Goal: Information Seeking & Learning: Learn about a topic

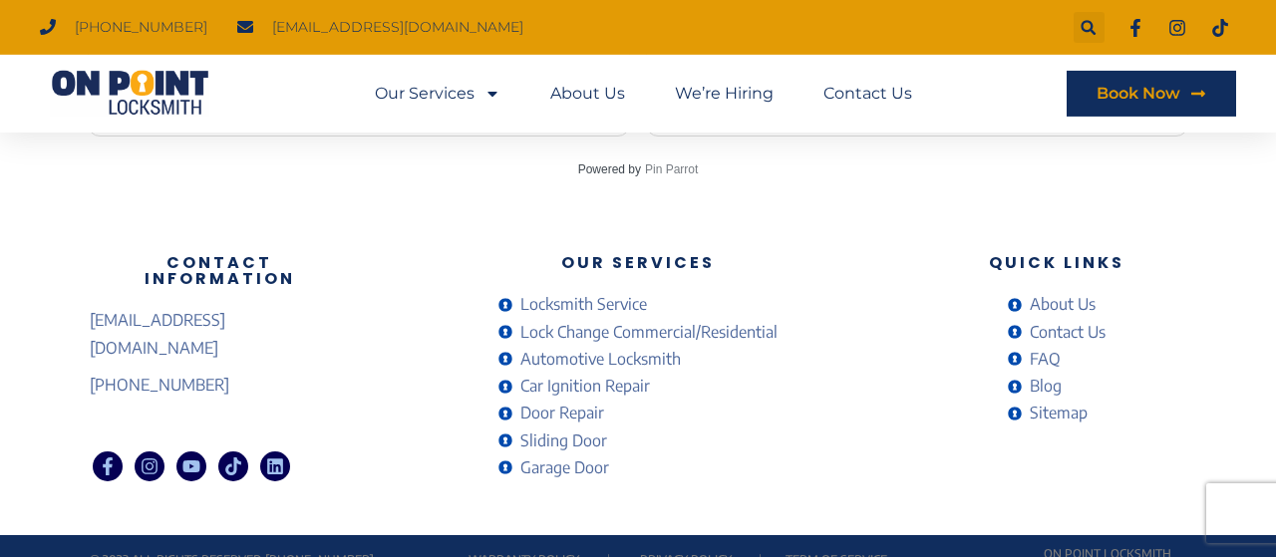
scroll to position [4561, 0]
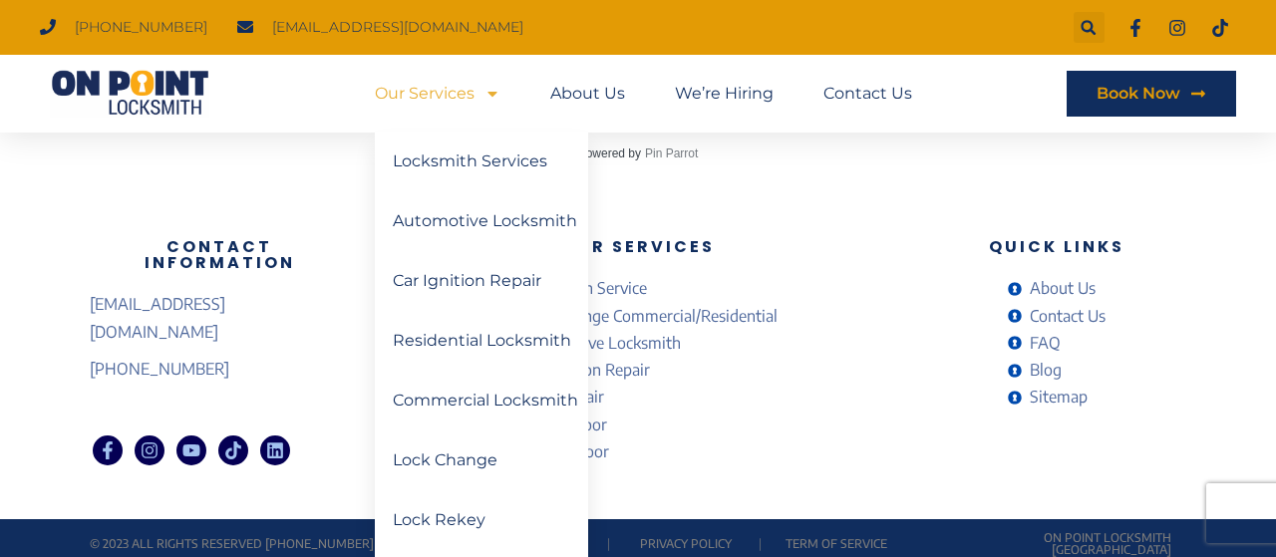
click at [479, 97] on span "Menu" at bounding box center [488, 94] width 26 height 36
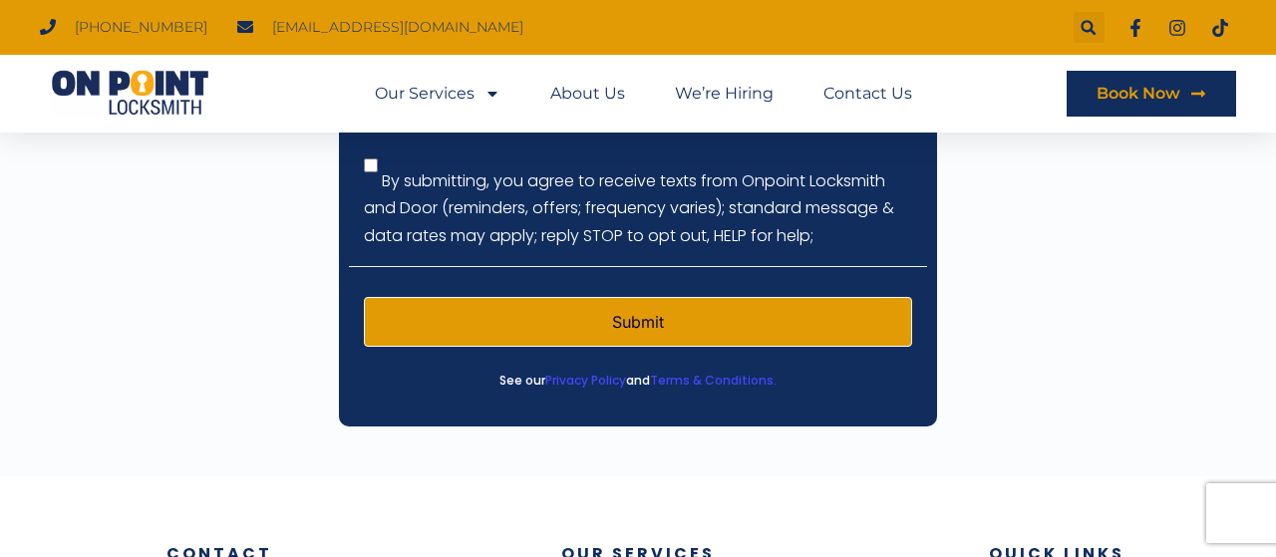
scroll to position [3328, 0]
